Goal: Information Seeking & Learning: Learn about a topic

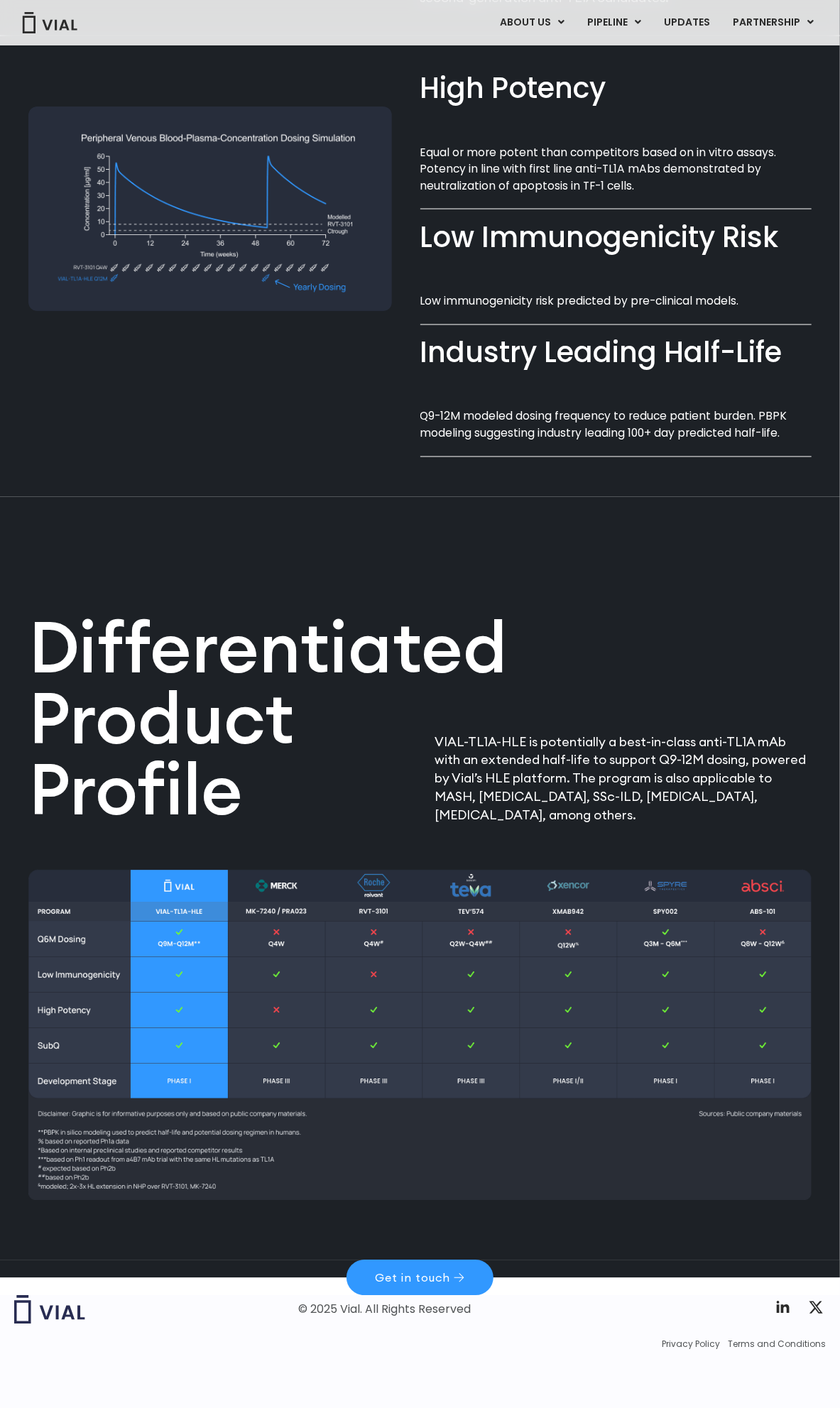
click at [363, 592] on div "Differentiated Product Profile​ VIAL-TL1A-HLE is potentially a best-in-class an…" at bounding box center [420, 660] width 783 height 327
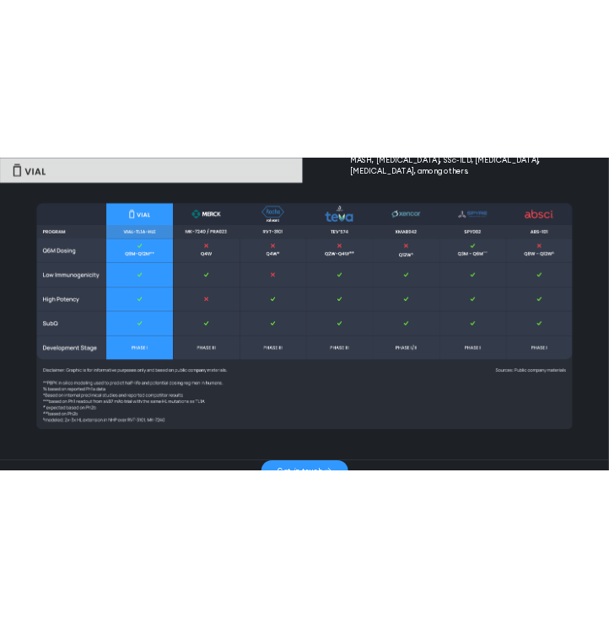
scroll to position [2248, 0]
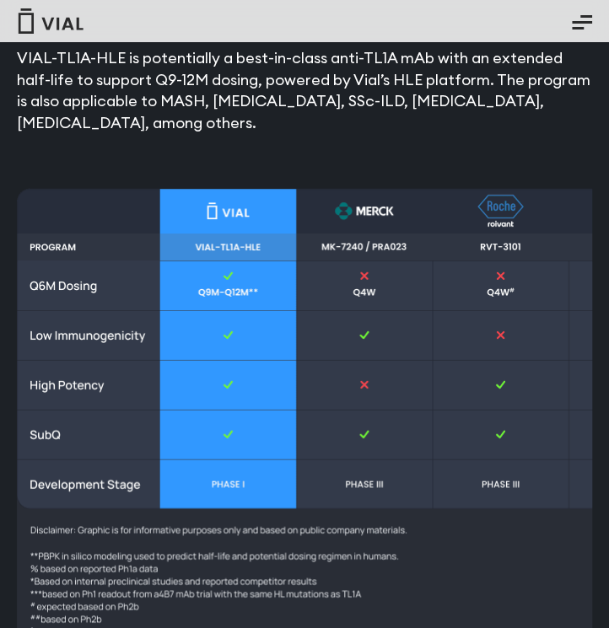
click at [453, 368] on img at bounding box center [565, 419] width 1097 height 463
click at [386, 194] on img at bounding box center [565, 419] width 1097 height 463
